Goal: Check status: Check status

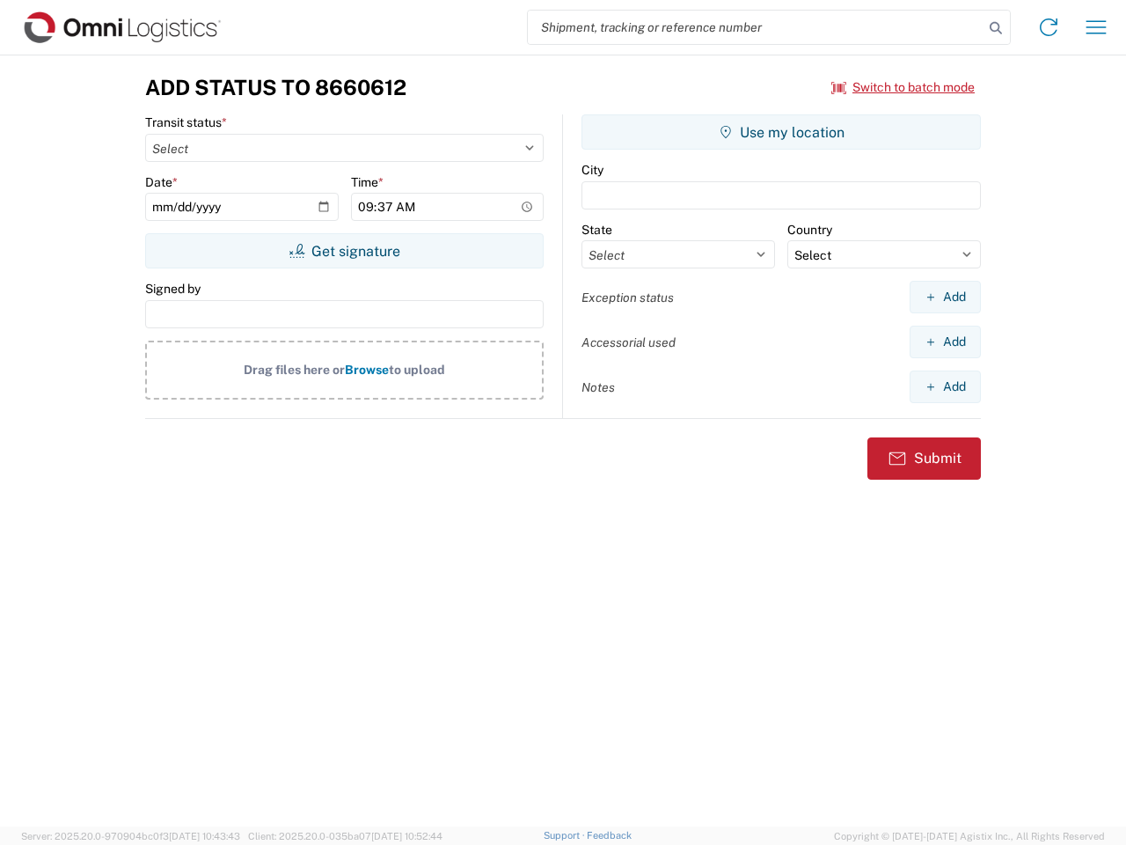
click at [756, 27] on input "search" at bounding box center [756, 27] width 456 height 33
click at [996, 28] on icon at bounding box center [996, 28] width 25 height 25
click at [1049, 27] on icon at bounding box center [1049, 27] width 28 height 28
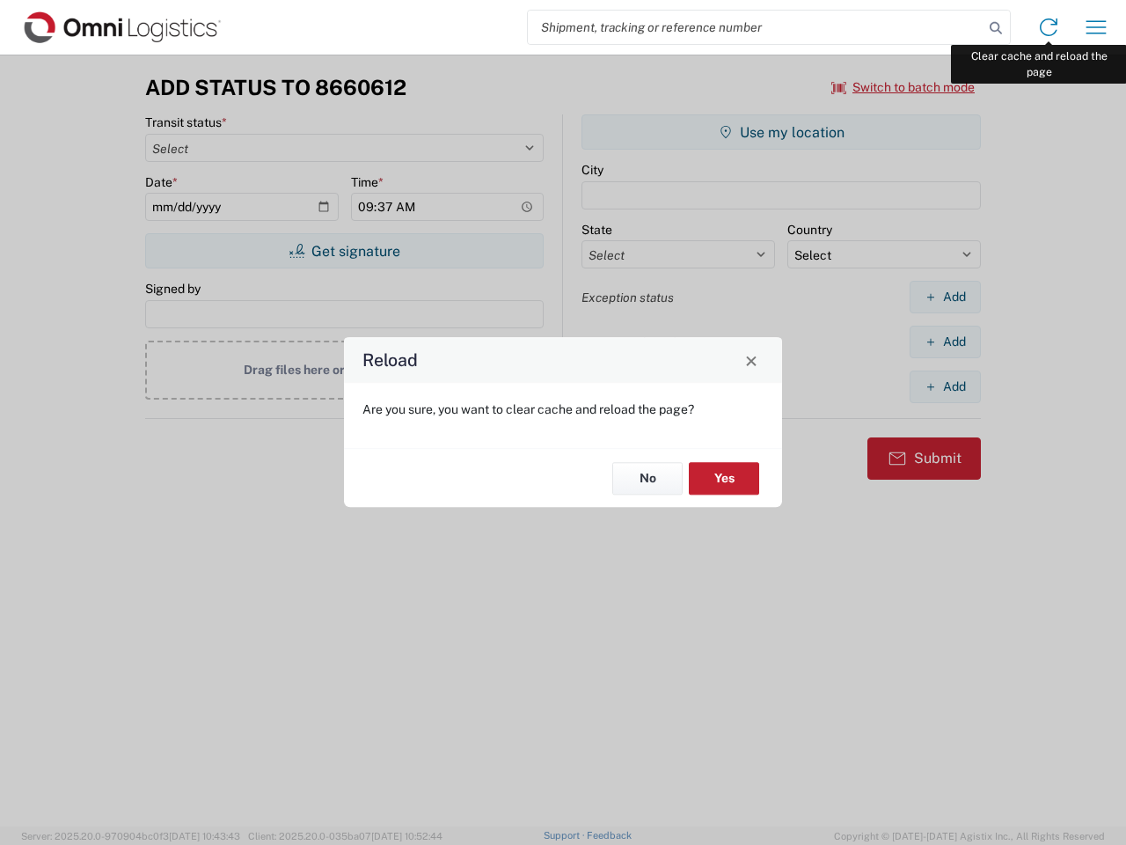
click at [1096, 27] on div "Reload Are you sure, you want to clear cache and reload the page? No Yes" at bounding box center [563, 422] width 1126 height 845
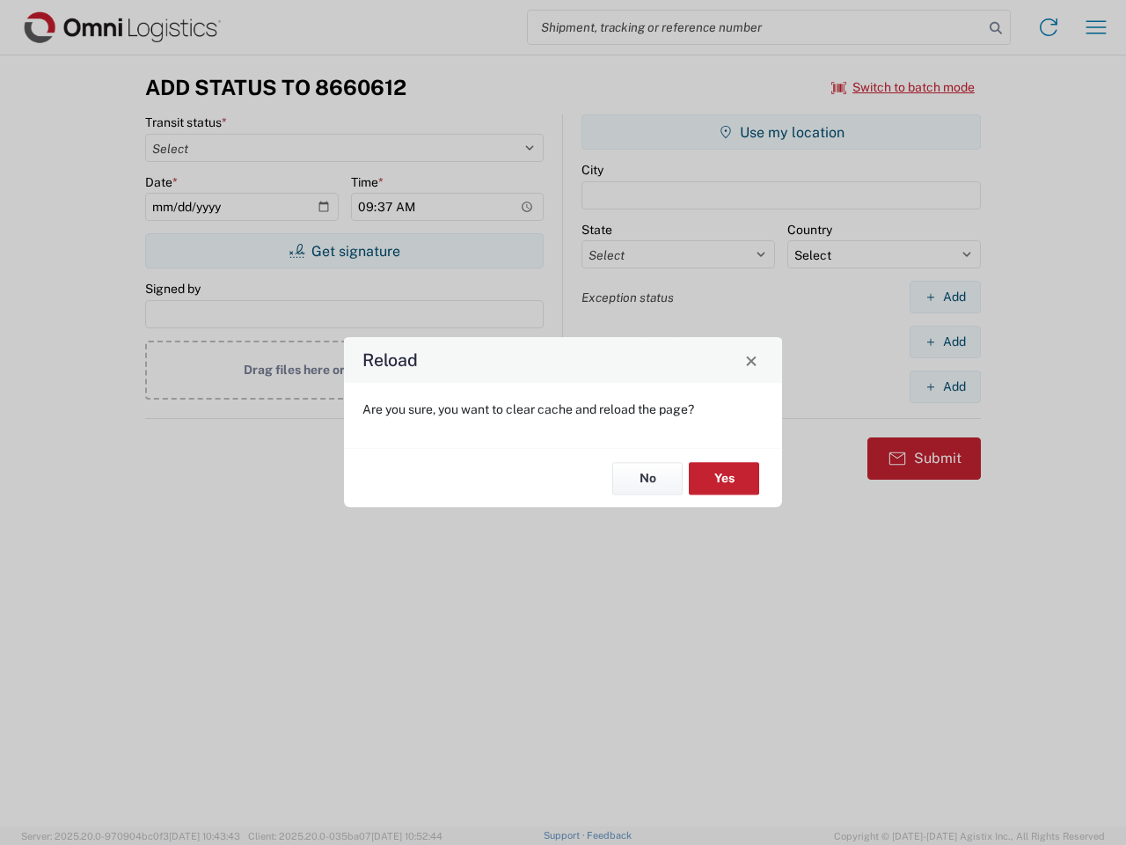
click at [904, 87] on div "Reload Are you sure, you want to clear cache and reload the page? No Yes" at bounding box center [563, 422] width 1126 height 845
click at [344, 251] on div "Reload Are you sure, you want to clear cache and reload the page? No Yes" at bounding box center [563, 422] width 1126 height 845
click at [781, 132] on div "Reload Are you sure, you want to clear cache and reload the page? No Yes" at bounding box center [563, 422] width 1126 height 845
click at [945, 296] on div "Reload Are you sure, you want to clear cache and reload the page? No Yes" at bounding box center [563, 422] width 1126 height 845
click at [945, 341] on div "Reload Are you sure, you want to clear cache and reload the page? No Yes" at bounding box center [563, 422] width 1126 height 845
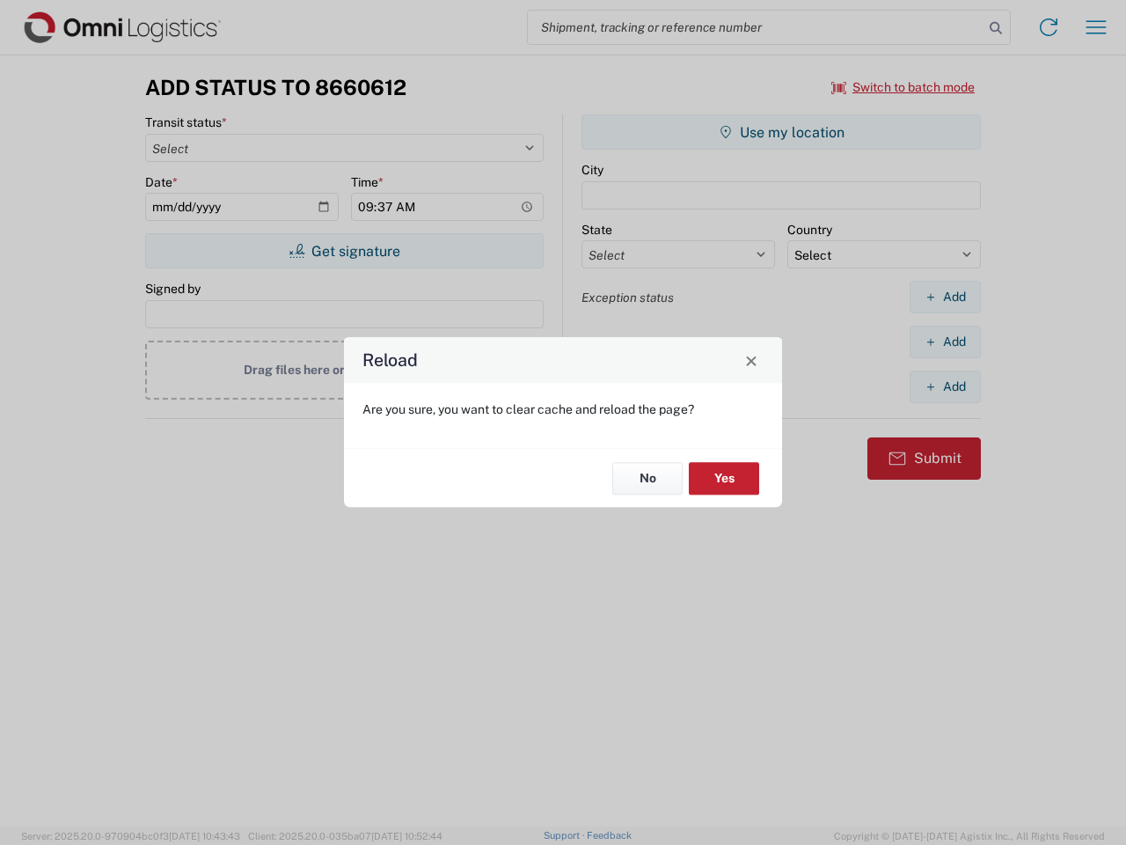
click at [945, 386] on div "Reload Are you sure, you want to clear cache and reload the page? No Yes" at bounding box center [563, 422] width 1126 height 845
